Goal: Task Accomplishment & Management: Use online tool/utility

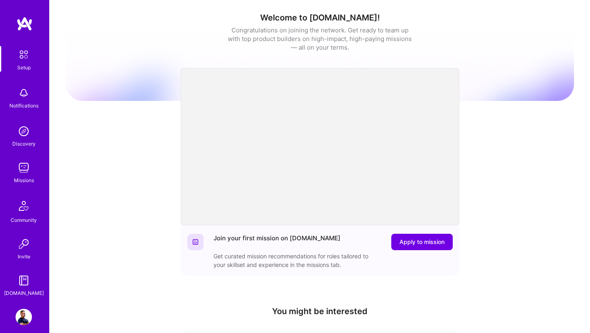
click at [26, 179] on div "Missions" at bounding box center [24, 180] width 20 height 9
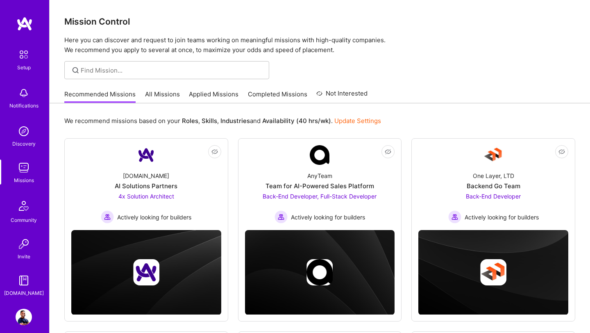
click at [154, 99] on link "All Missions" at bounding box center [162, 97] width 35 height 14
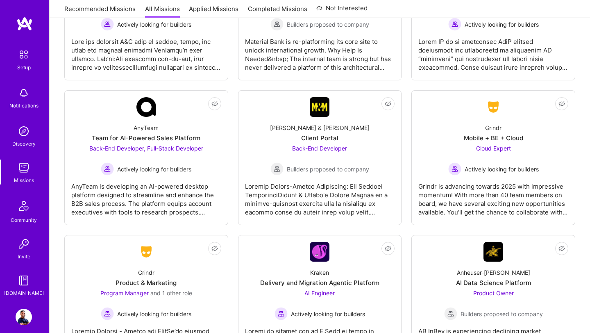
scroll to position [2530, 0]
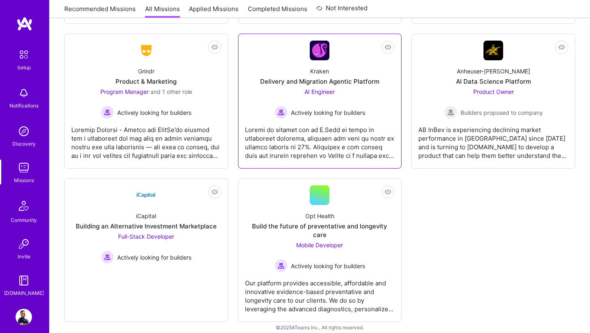
click at [324, 94] on span "AI Engineer" at bounding box center [319, 91] width 30 height 7
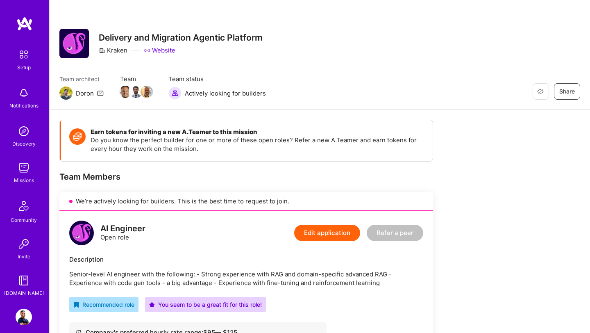
click at [66, 93] on img at bounding box center [65, 92] width 13 height 13
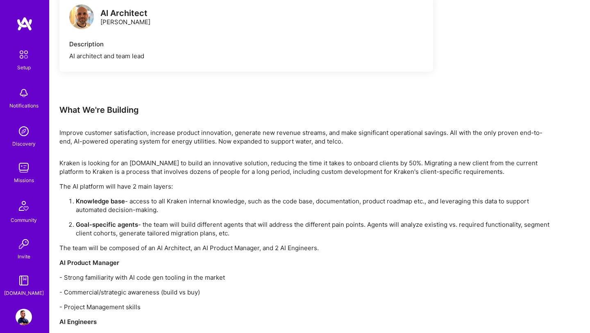
scroll to position [805, 0]
